Goal: Task Accomplishment & Management: Complete application form

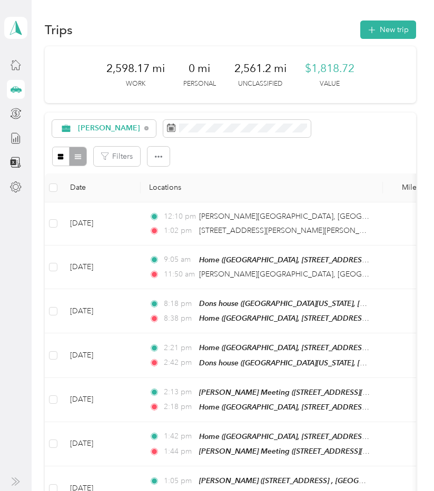
scroll to position [1219, 0]
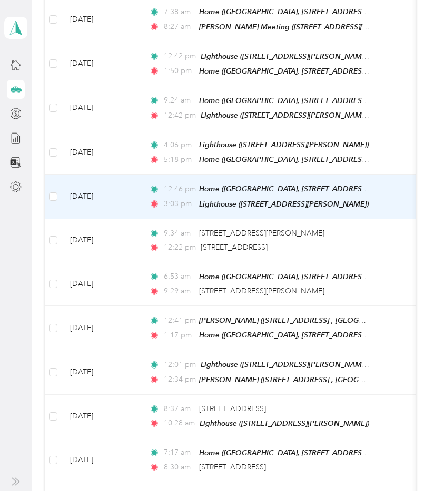
click at [127, 175] on td "[DATE]" at bounding box center [101, 197] width 79 height 44
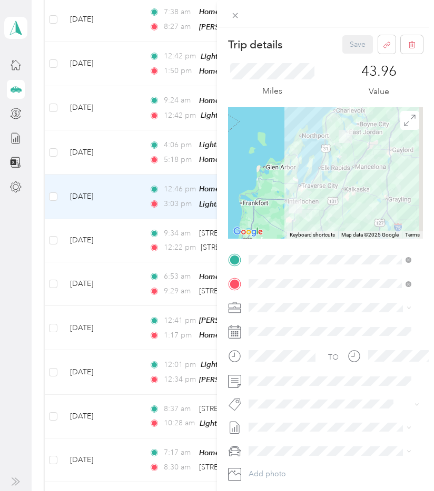
click at [121, 115] on div "Trip details Save This trip cannot be edited because it is either under review,…" at bounding box center [217, 245] width 434 height 491
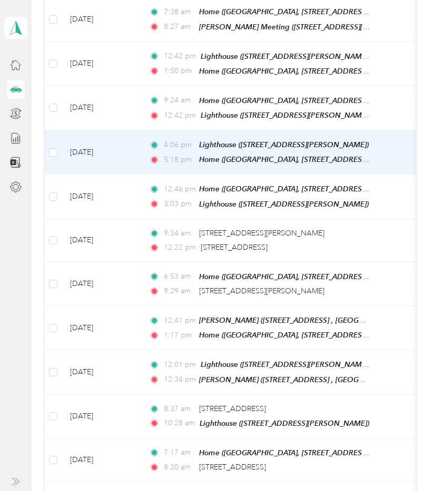
click at [125, 130] on td "[DATE]" at bounding box center [101, 152] width 79 height 44
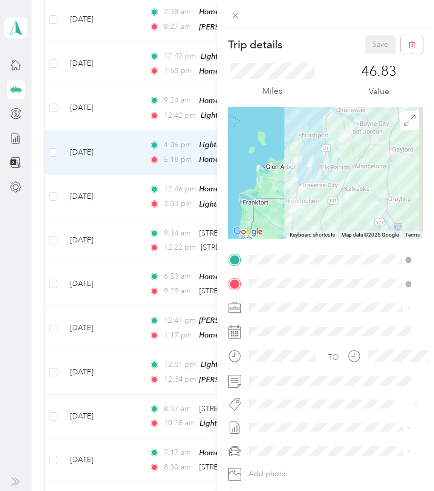
click at [120, 85] on div "Trip details Save This trip cannot be edited because it is either under review,…" at bounding box center [217, 245] width 434 height 491
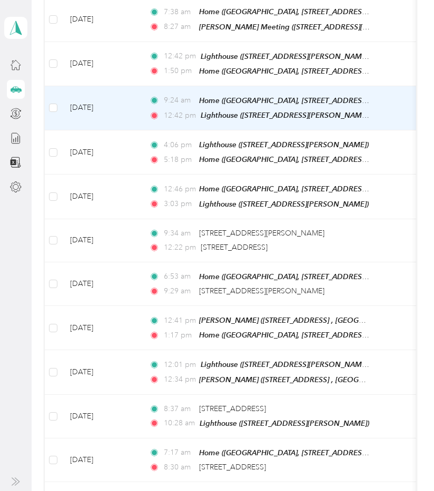
click at [120, 86] on td "[DATE]" at bounding box center [101, 108] width 79 height 44
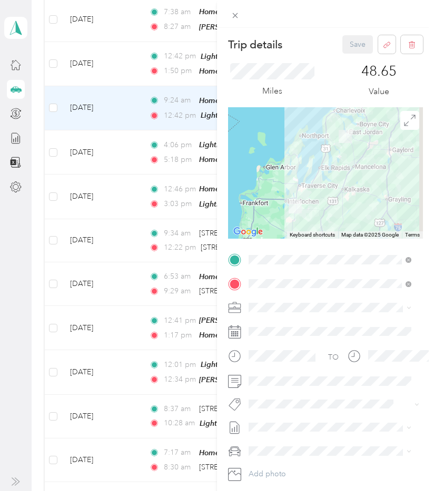
click at [125, 42] on div "Trip details Save This trip cannot be edited because it is either under review,…" at bounding box center [217, 245] width 434 height 491
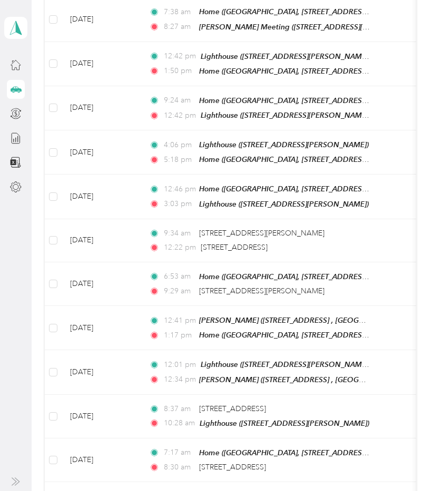
click at [125, 42] on td "[DATE]" at bounding box center [101, 64] width 79 height 44
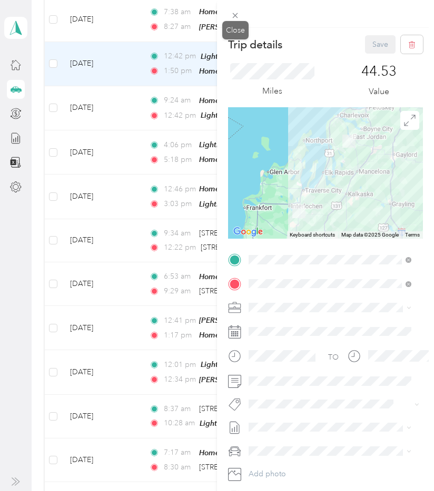
click at [241, 18] on span at bounding box center [235, 15] width 15 height 15
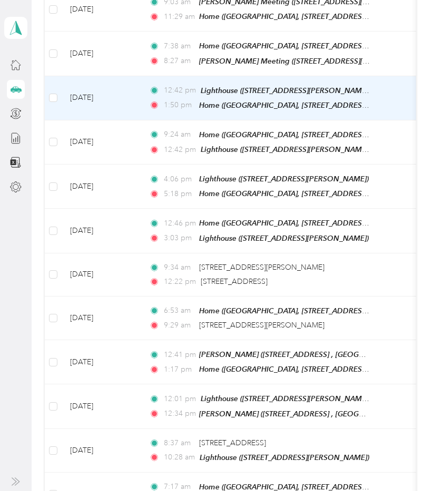
scroll to position [1180, 0]
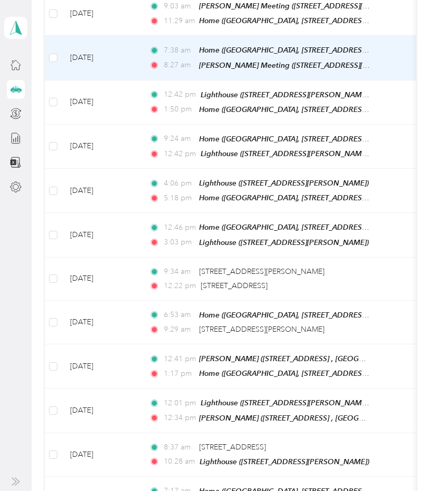
click at [135, 36] on td "[DATE]" at bounding box center [101, 58] width 79 height 44
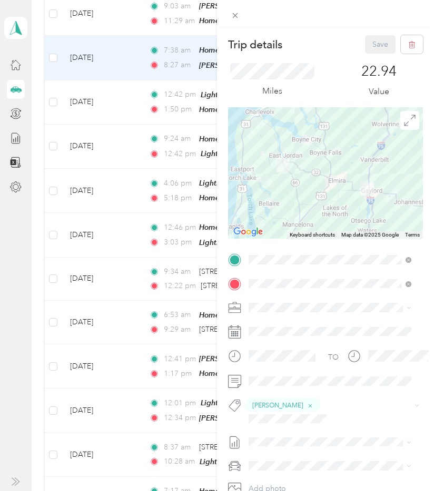
click at [129, 81] on div "Trip details Save This trip cannot be edited because it is either under review,…" at bounding box center [217, 245] width 434 height 491
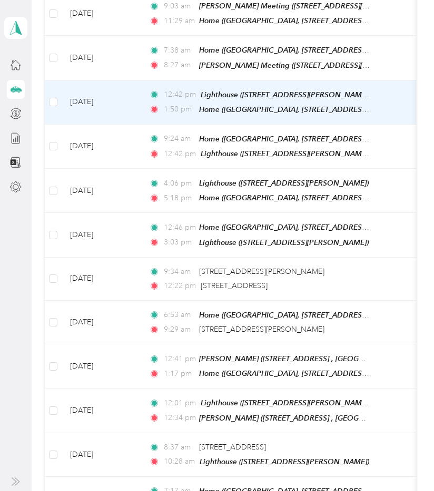
click at [125, 81] on td "[DATE]" at bounding box center [101, 103] width 79 height 44
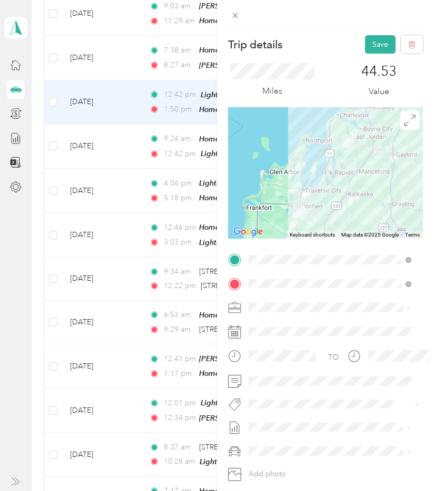
click at [285, 425] on span "Marc Leblanc" at bounding box center [284, 422] width 51 height 9
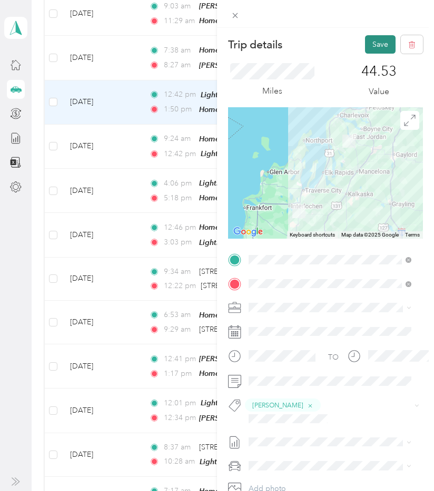
click at [369, 38] on button "Save" at bounding box center [380, 44] width 31 height 18
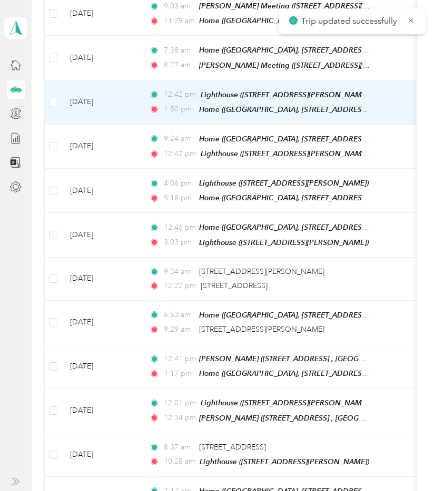
click at [134, 81] on td "[DATE]" at bounding box center [101, 103] width 79 height 44
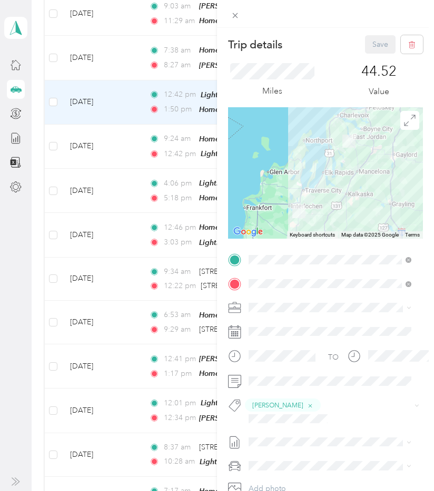
click at [128, 132] on div "Trip details Save This trip cannot be edited because it is either under review,…" at bounding box center [217, 245] width 434 height 491
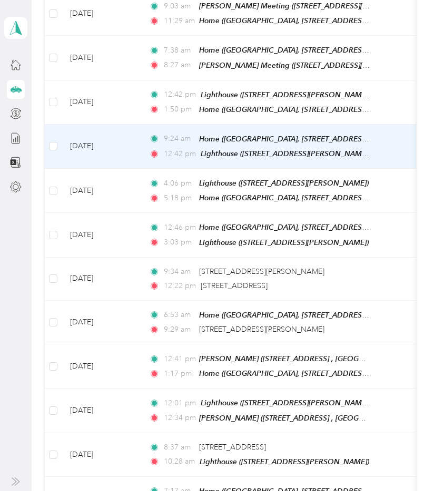
click at [128, 132] on td "[DATE]" at bounding box center [101, 147] width 79 height 44
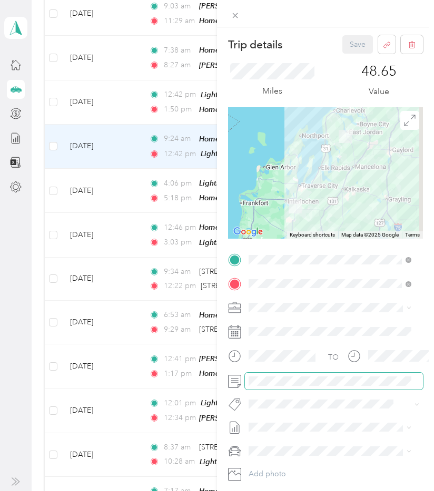
click at [264, 386] on span at bounding box center [334, 381] width 178 height 17
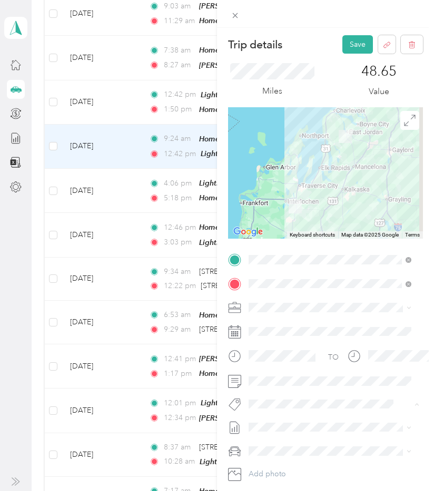
click at [298, 360] on span "Angel Paxtor-vasquez" at bounding box center [284, 359] width 51 height 9
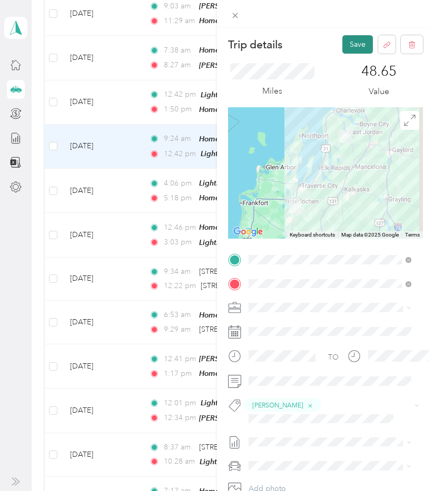
click at [347, 46] on button "Save" at bounding box center [357, 44] width 31 height 18
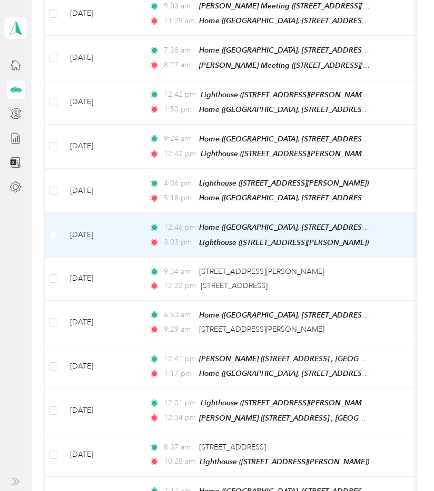
click at [127, 213] on td "[DATE]" at bounding box center [101, 235] width 79 height 44
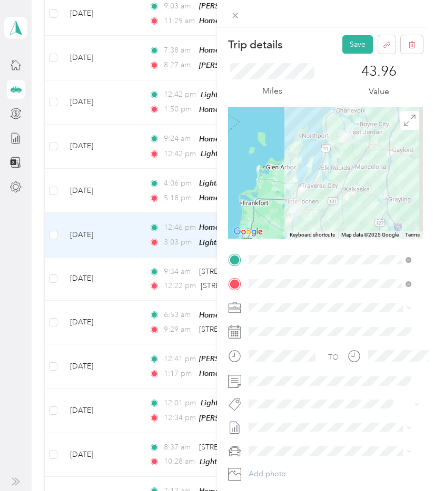
click at [290, 417] on button "Angel Paxtor-vasquez" at bounding box center [285, 422] width 66 height 13
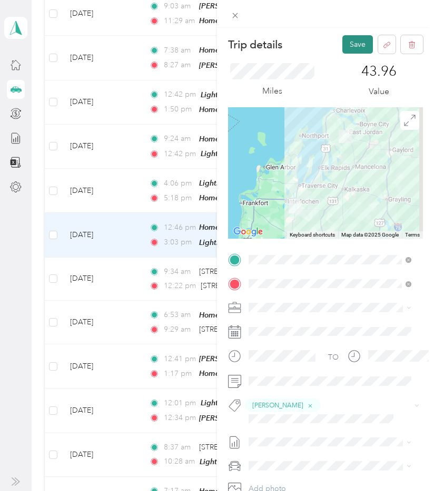
click at [344, 48] on button "Save" at bounding box center [357, 44] width 31 height 18
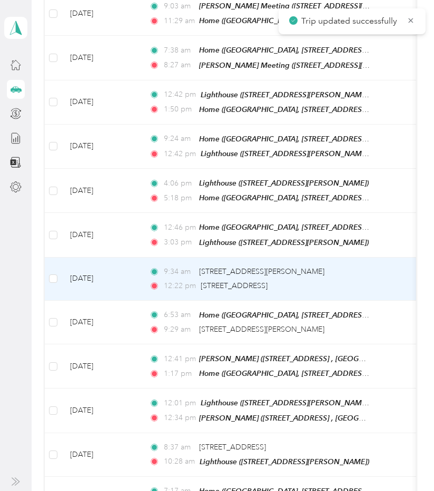
click at [128, 258] on td "[DATE]" at bounding box center [101, 279] width 79 height 43
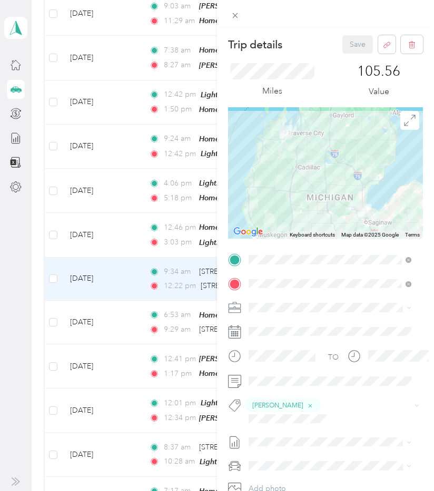
click at [125, 291] on div "Trip details Save This trip cannot be edited because it is either under review,…" at bounding box center [217, 245] width 434 height 491
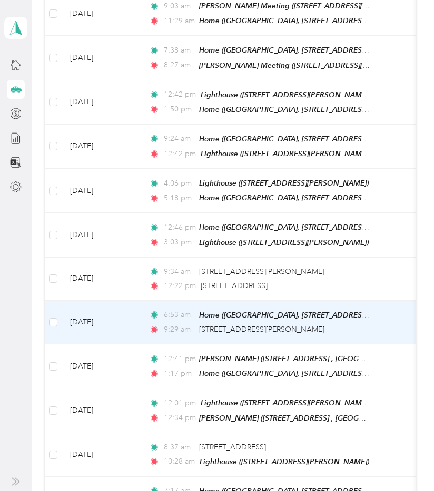
click at [125, 301] on td "[DATE]" at bounding box center [101, 323] width 79 height 44
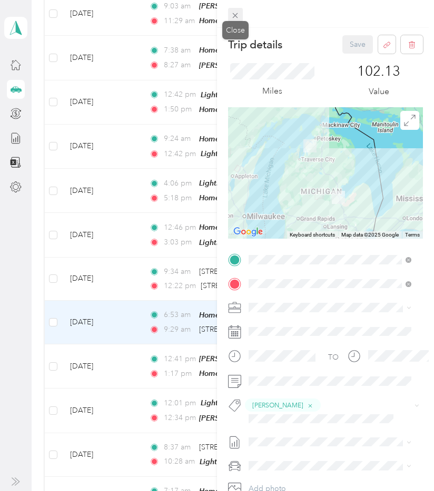
click at [237, 18] on icon at bounding box center [234, 15] width 9 height 9
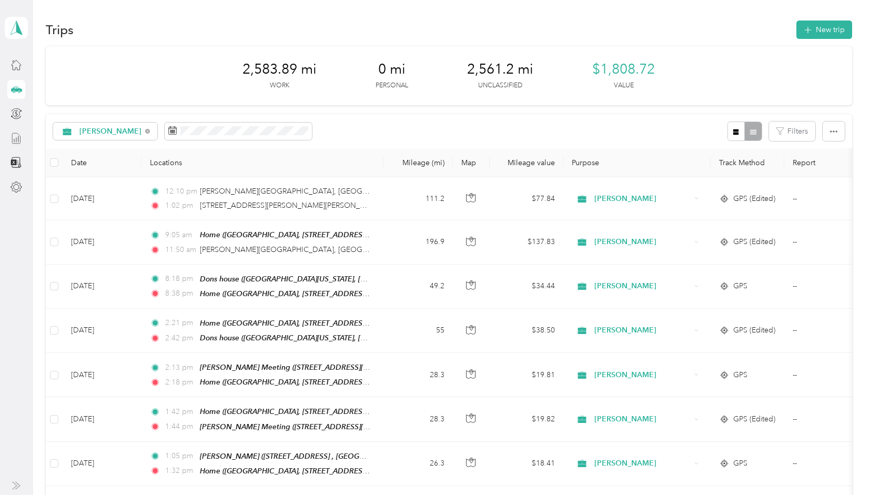
click at [20, 141] on icon at bounding box center [16, 138] width 8 height 11
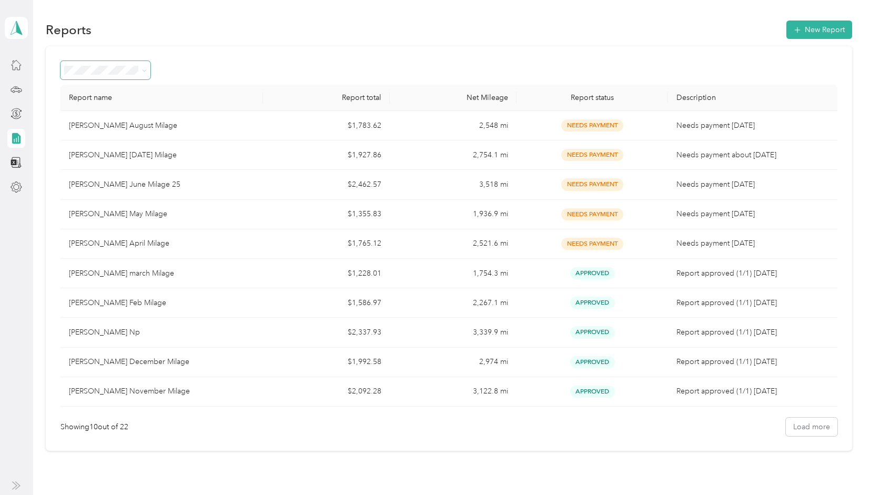
click at [144, 67] on span at bounding box center [144, 70] width 5 height 9
click at [433, 37] on button "New Report" at bounding box center [820, 30] width 66 height 18
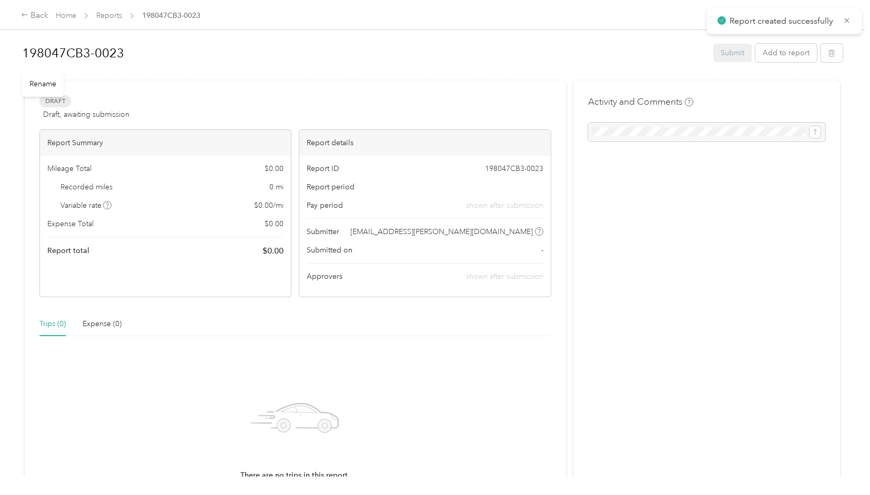
click at [134, 51] on h1 "198047CB3-0023" at bounding box center [364, 53] width 684 height 25
click at [433, 61] on button "Add to report" at bounding box center [787, 54] width 62 height 18
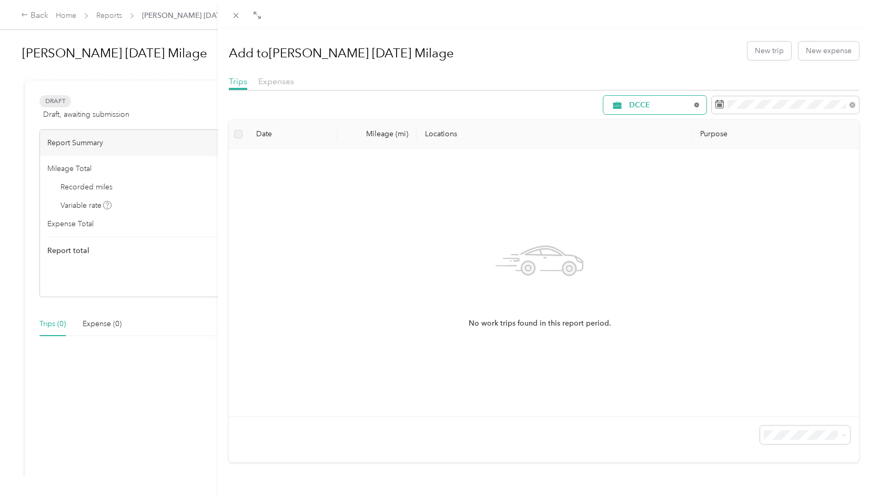
click at [433, 105] on icon at bounding box center [697, 105] width 4 height 4
click at [433, 109] on div "All Purposes" at bounding box center [654, 105] width 103 height 18
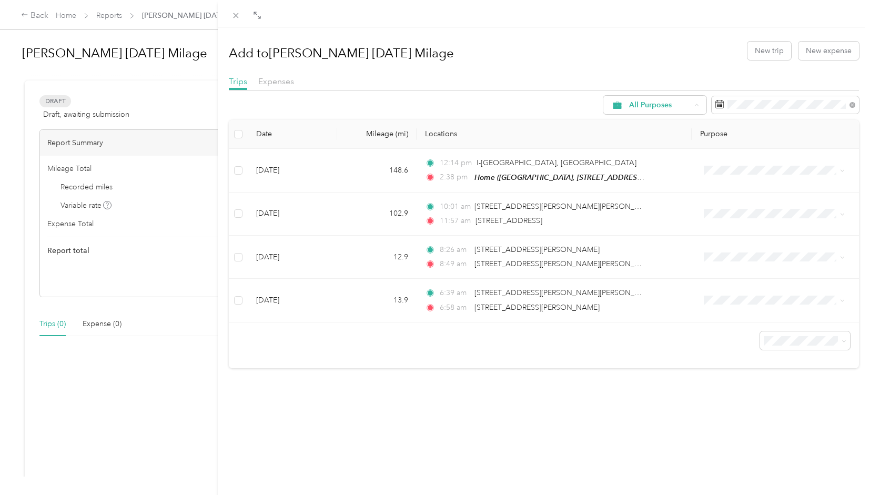
click at [433, 176] on span "[PERSON_NAME]" at bounding box center [656, 179] width 70 height 11
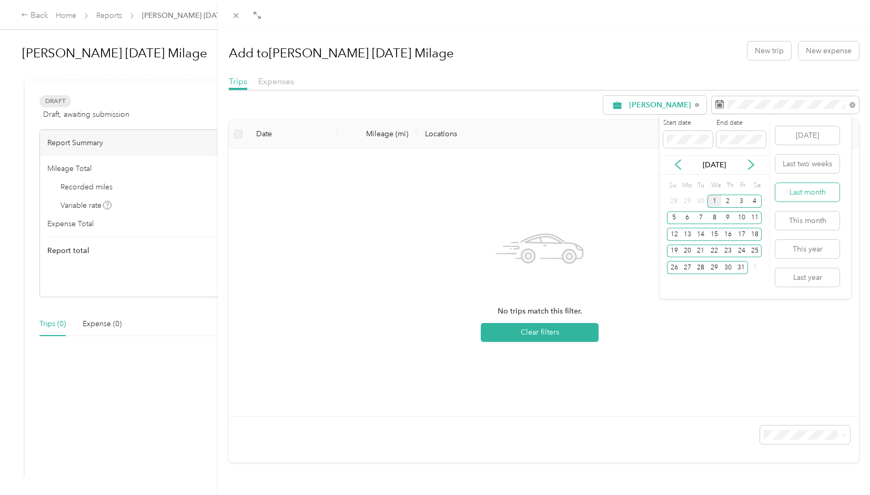
click at [433, 192] on button "Last month" at bounding box center [808, 192] width 64 height 18
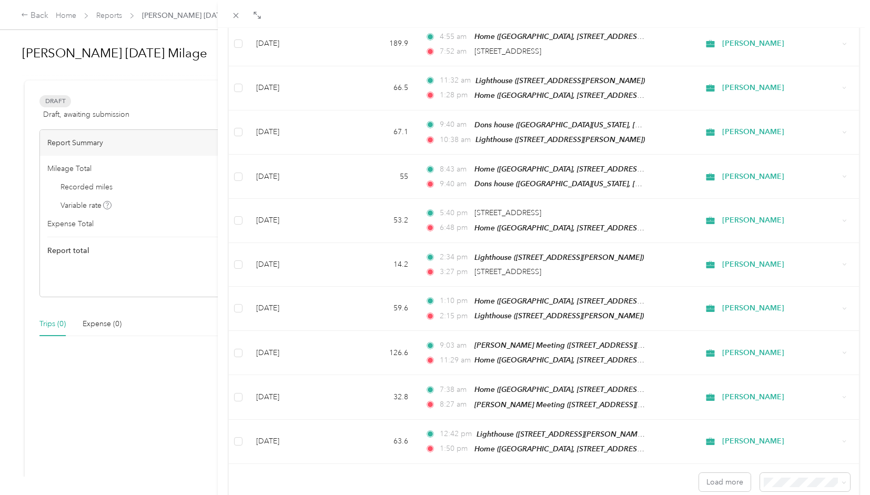
scroll to position [812, 0]
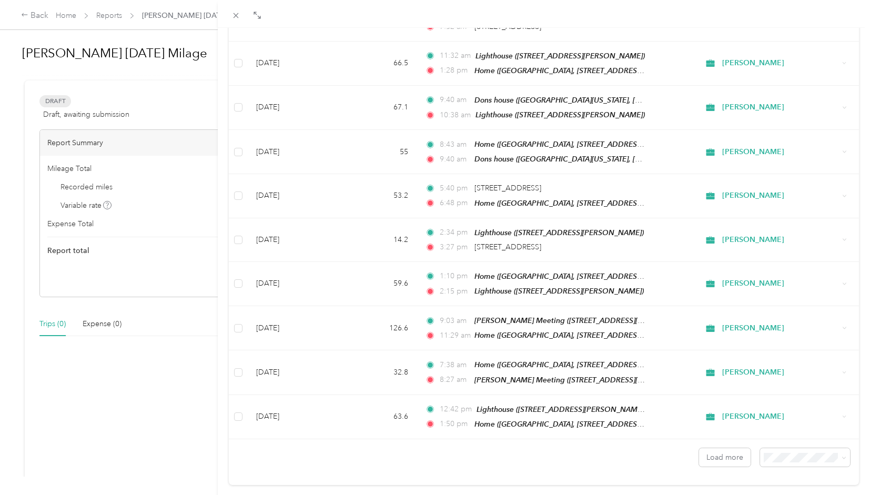
click at [433, 416] on div "100 per load" at bounding box center [797, 411] width 75 height 11
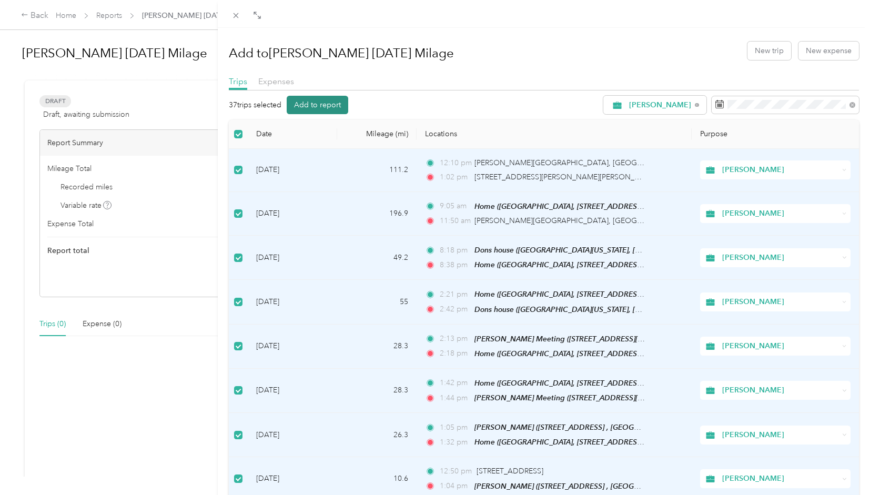
click at [326, 111] on button "Add to report" at bounding box center [318, 105] width 62 height 18
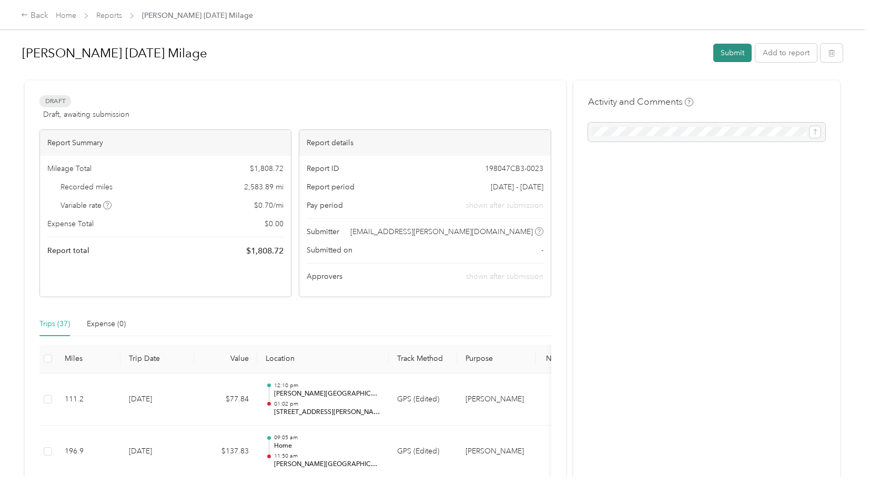
click at [433, 55] on button "Submit" at bounding box center [732, 53] width 38 height 18
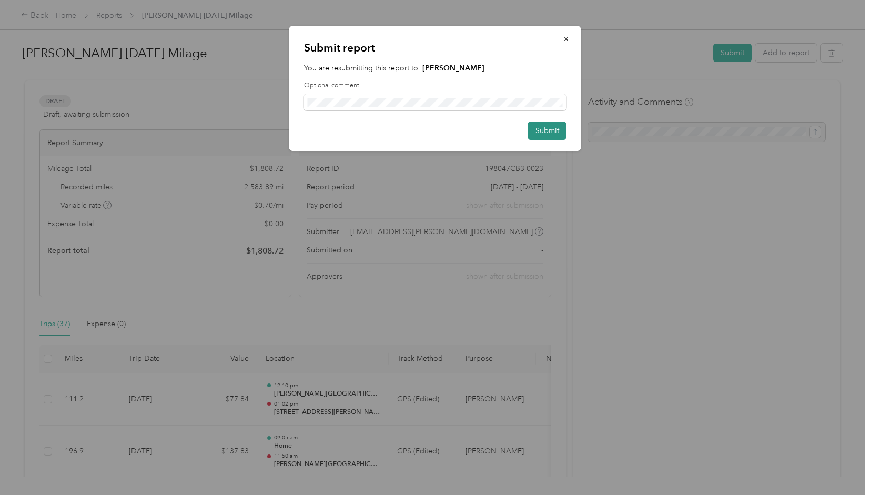
click at [433, 131] on button "Submit" at bounding box center [547, 131] width 38 height 18
